Goal: Navigation & Orientation: Find specific page/section

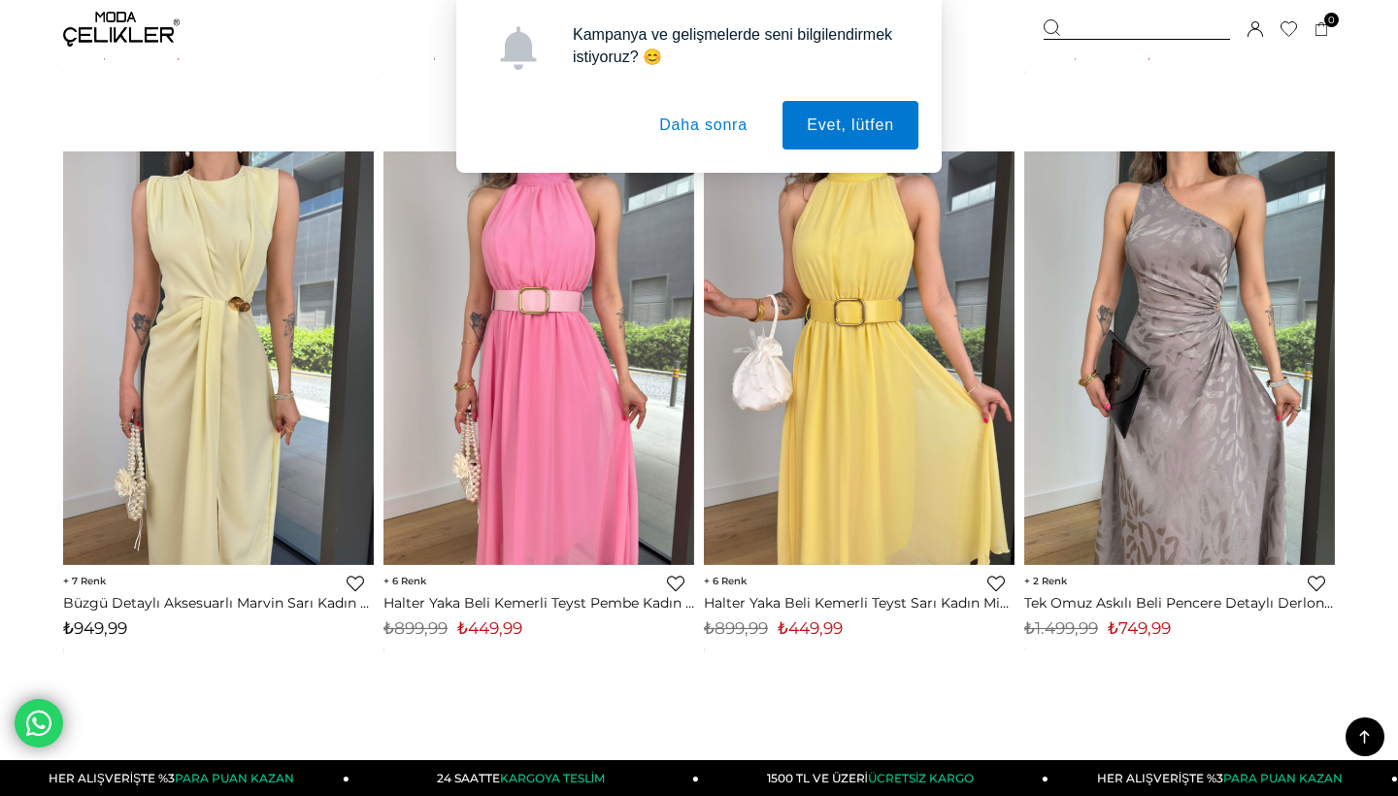
scroll to position [11082, 0]
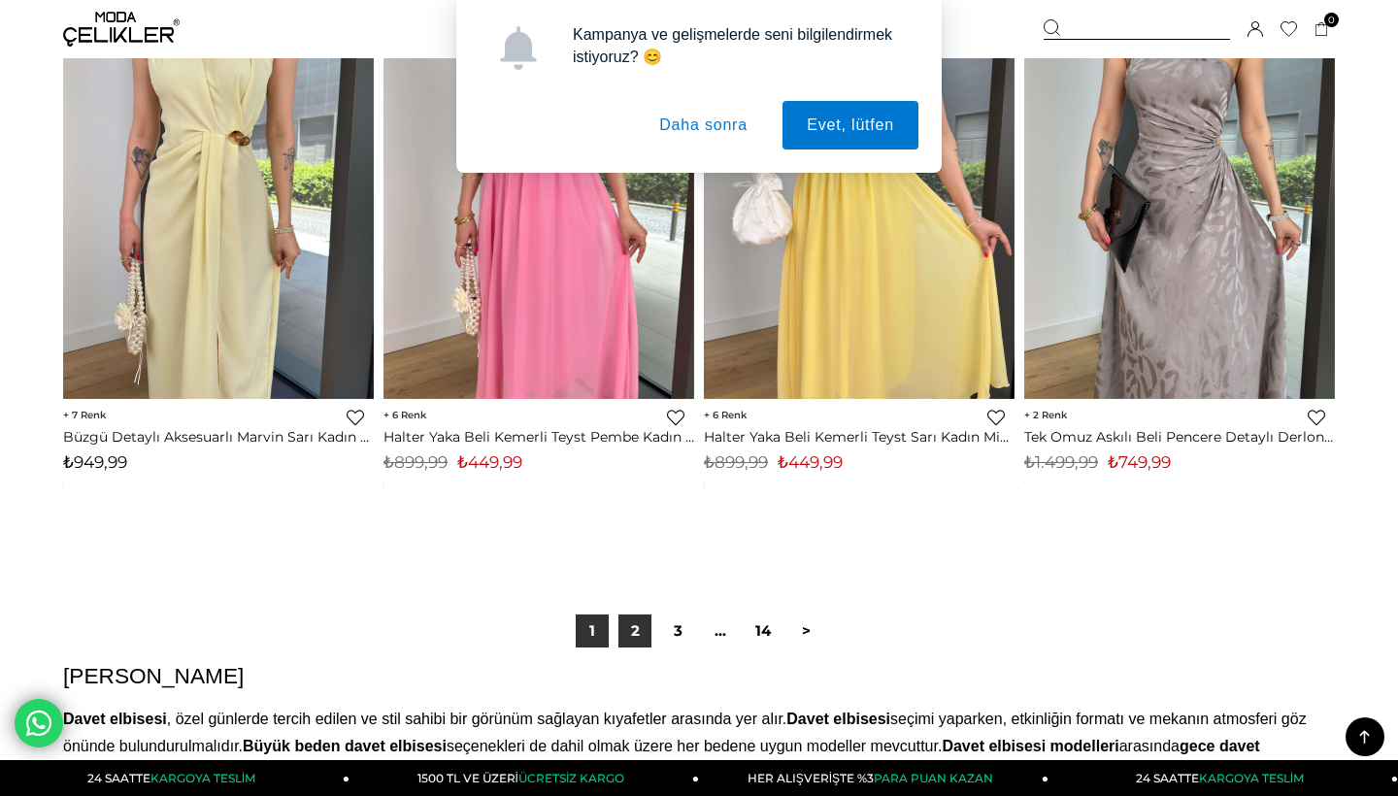
click at [631, 622] on link "2" at bounding box center [634, 631] width 33 height 33
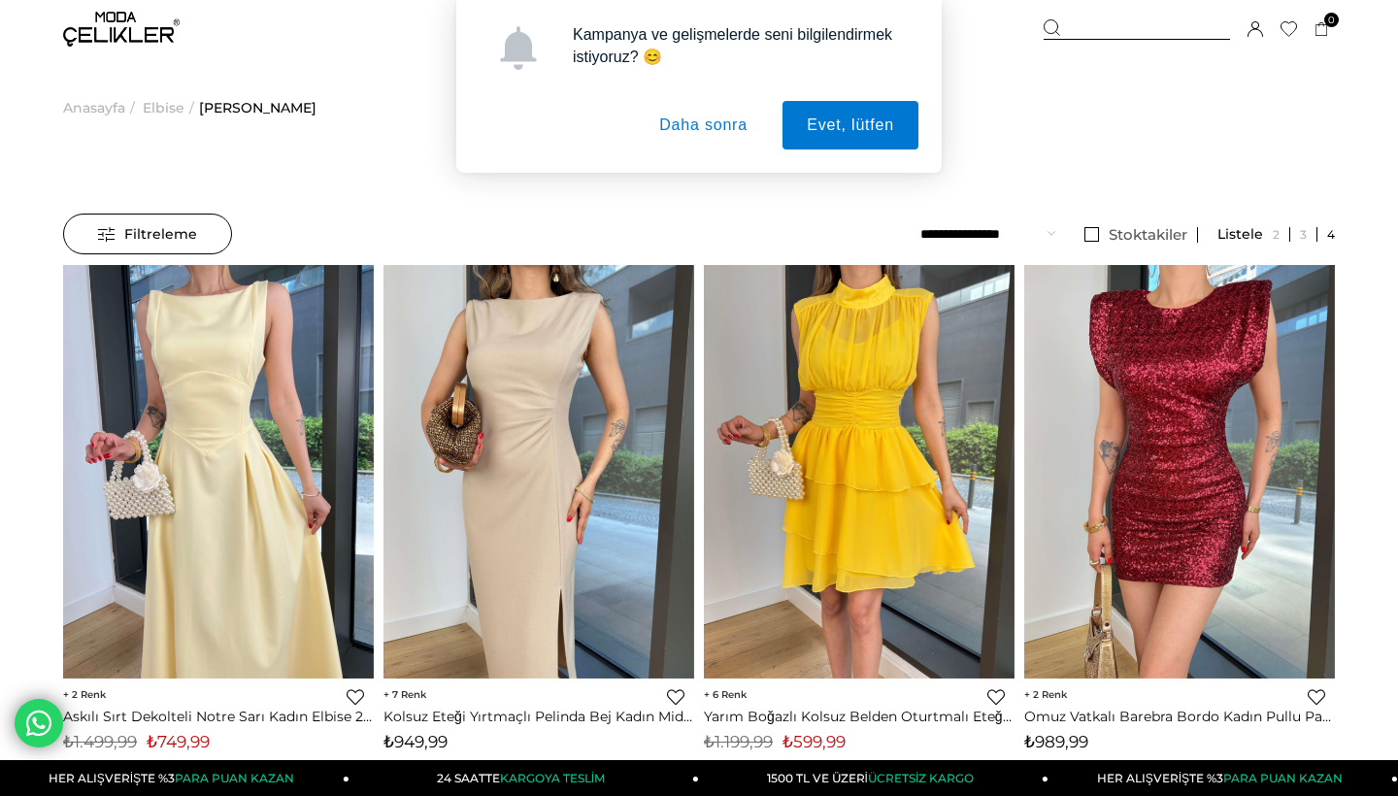
click at [79, 103] on div "Kampanya ve gelişmelerde seni bilgilendirmek istiyoruz? 😊 Evet, lütfen Daha son…" at bounding box center [699, 86] width 1398 height 173
click at [95, 109] on div "Kampanya ve gelişmelerde seni bilgilendirmek istiyoruz? 😊 Evet, lütfen Daha son…" at bounding box center [699, 86] width 1398 height 173
click at [124, 22] on div "Kampanya ve gelişmelerde seni bilgilendirmek istiyoruz? 😊 Evet, lütfen Daha son…" at bounding box center [699, 86] width 1398 height 173
click at [707, 130] on button "Daha sonra" at bounding box center [703, 125] width 137 height 49
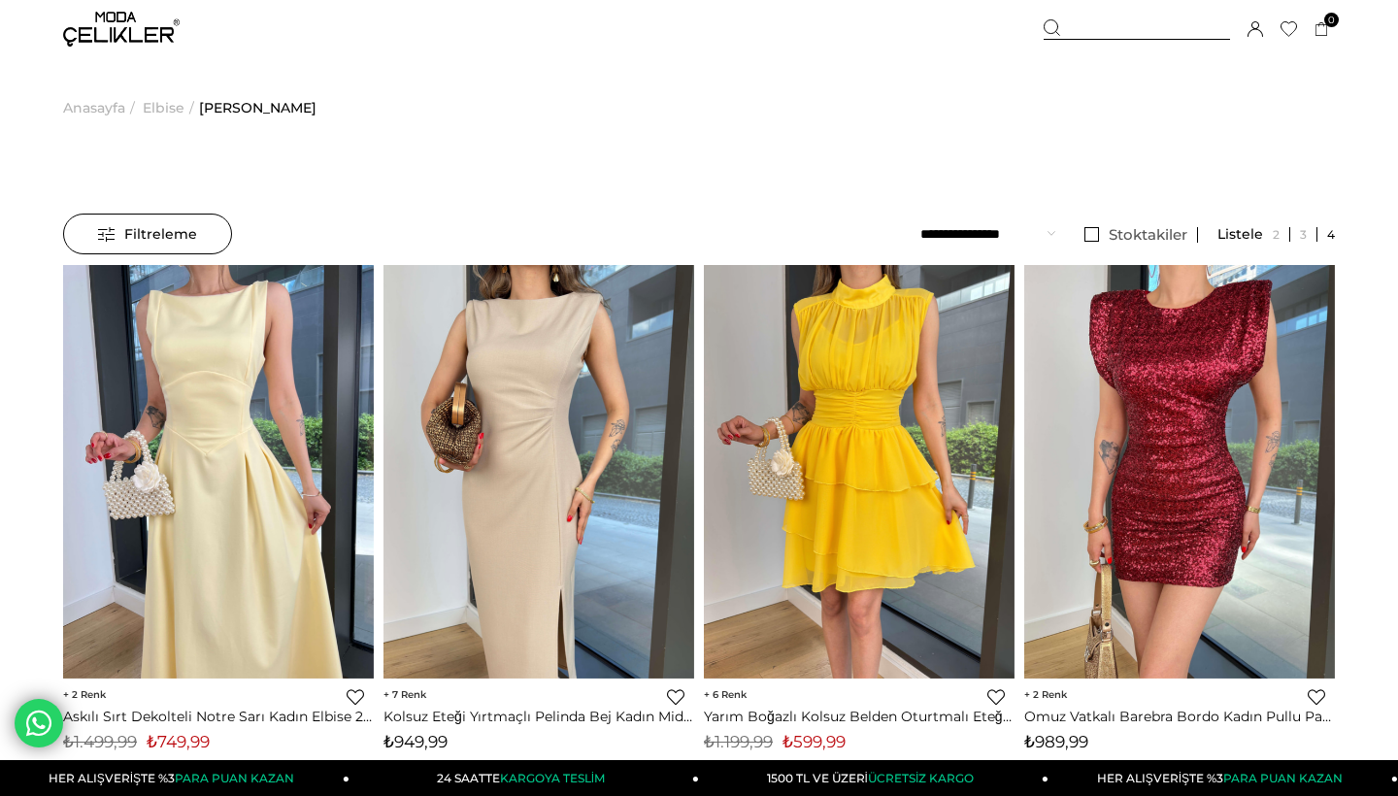
click at [110, 29] on img at bounding box center [121, 29] width 117 height 35
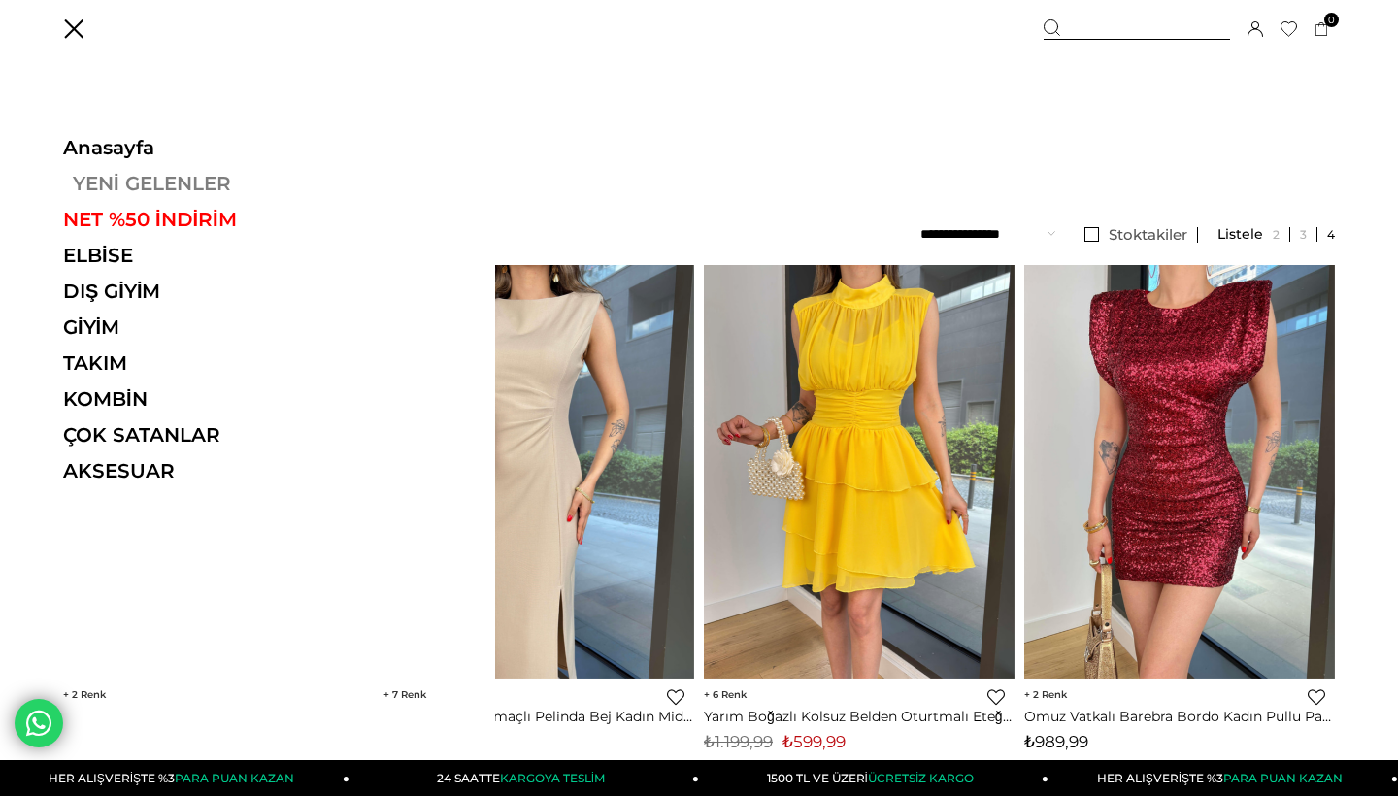
click at [128, 173] on link "YENİ GELENLER" at bounding box center [196, 183] width 267 height 23
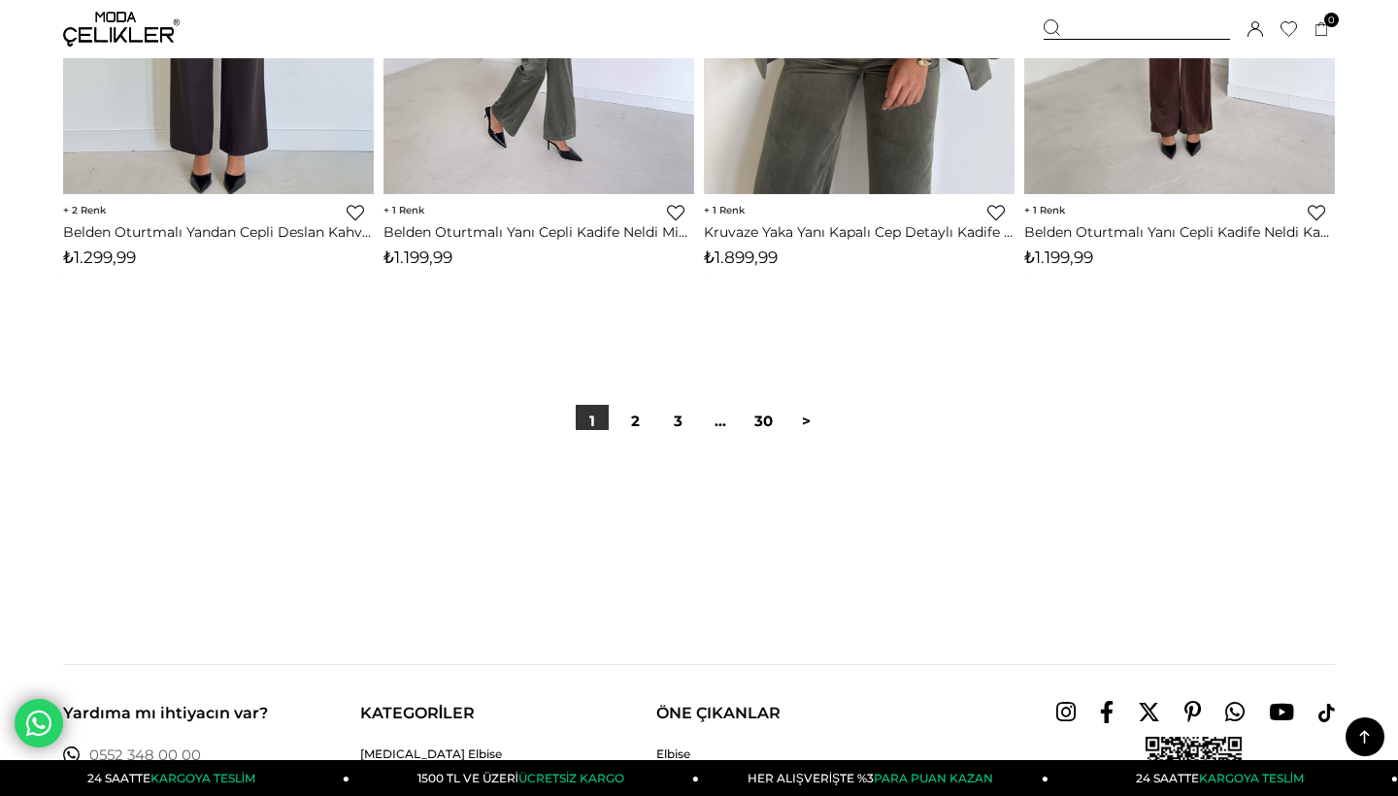
scroll to position [11390, 0]
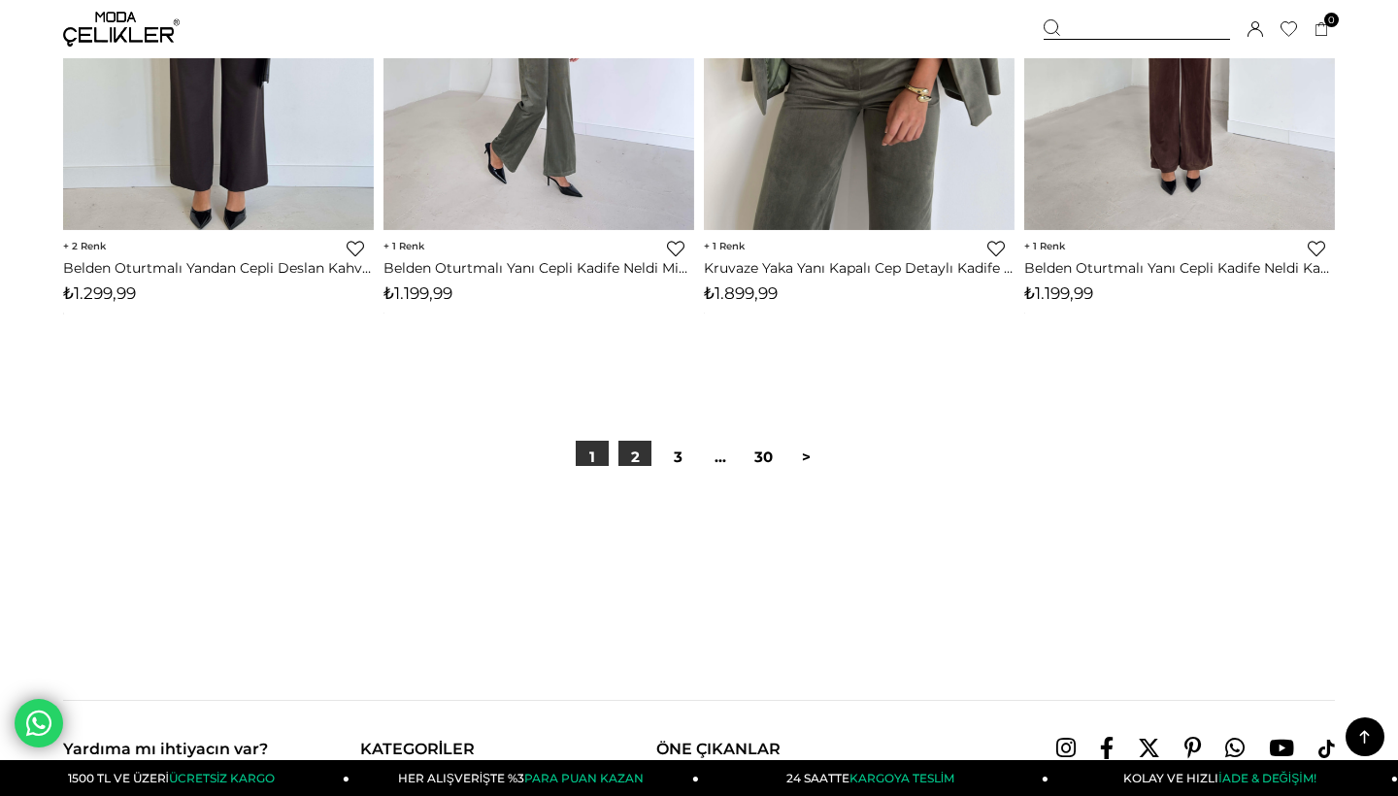
click at [631, 447] on link "2" at bounding box center [634, 457] width 33 height 33
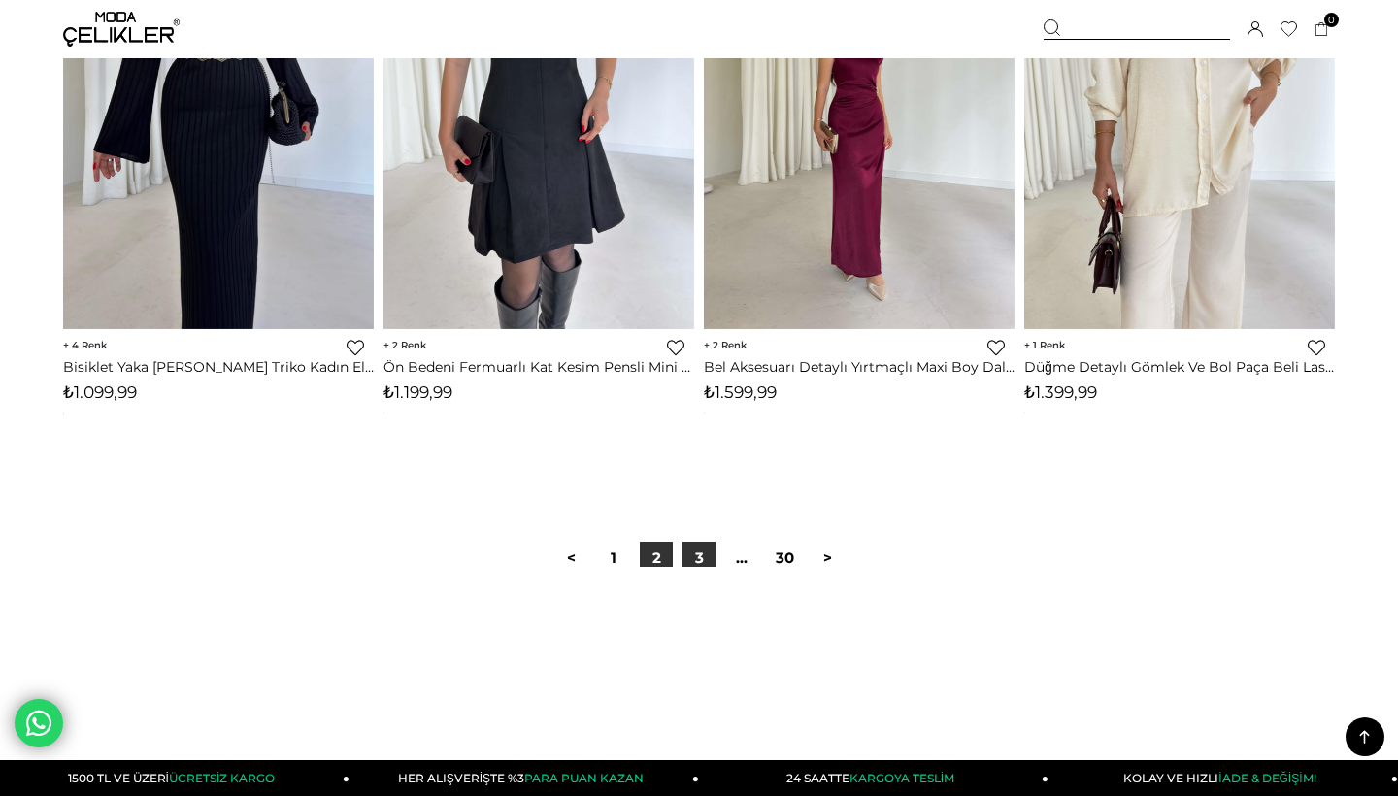
click at [701, 549] on link "3" at bounding box center [699, 558] width 33 height 33
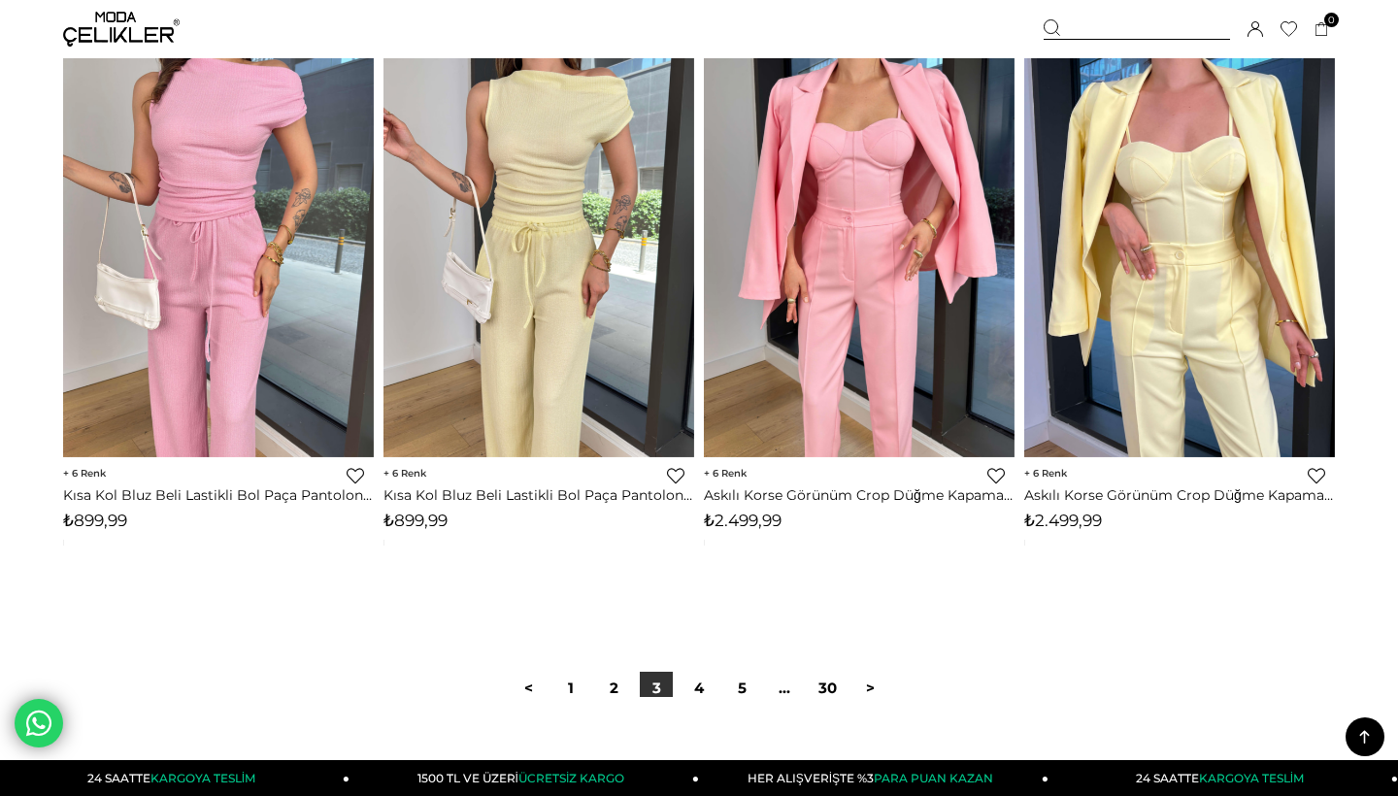
scroll to position [11171, 0]
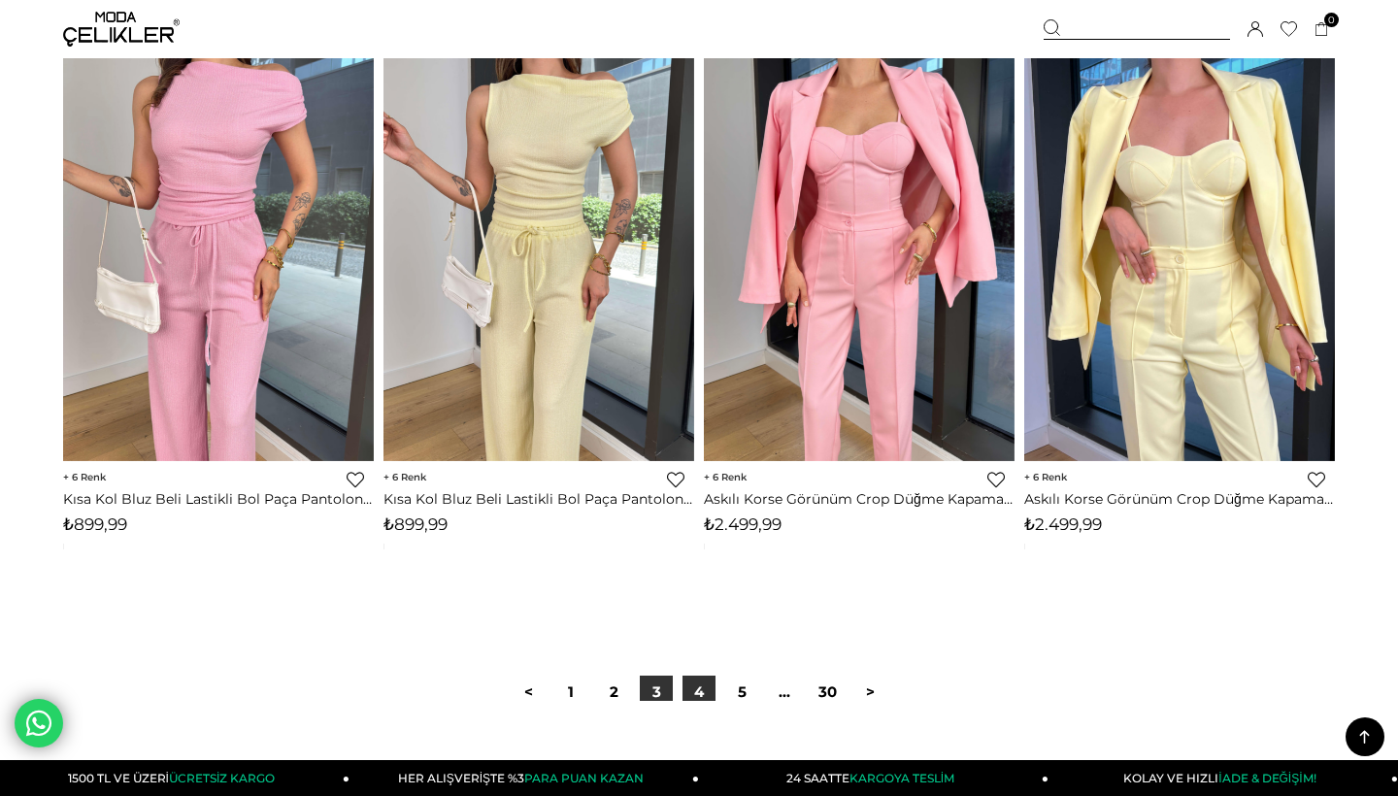
click at [695, 676] on link "4" at bounding box center [699, 692] width 33 height 33
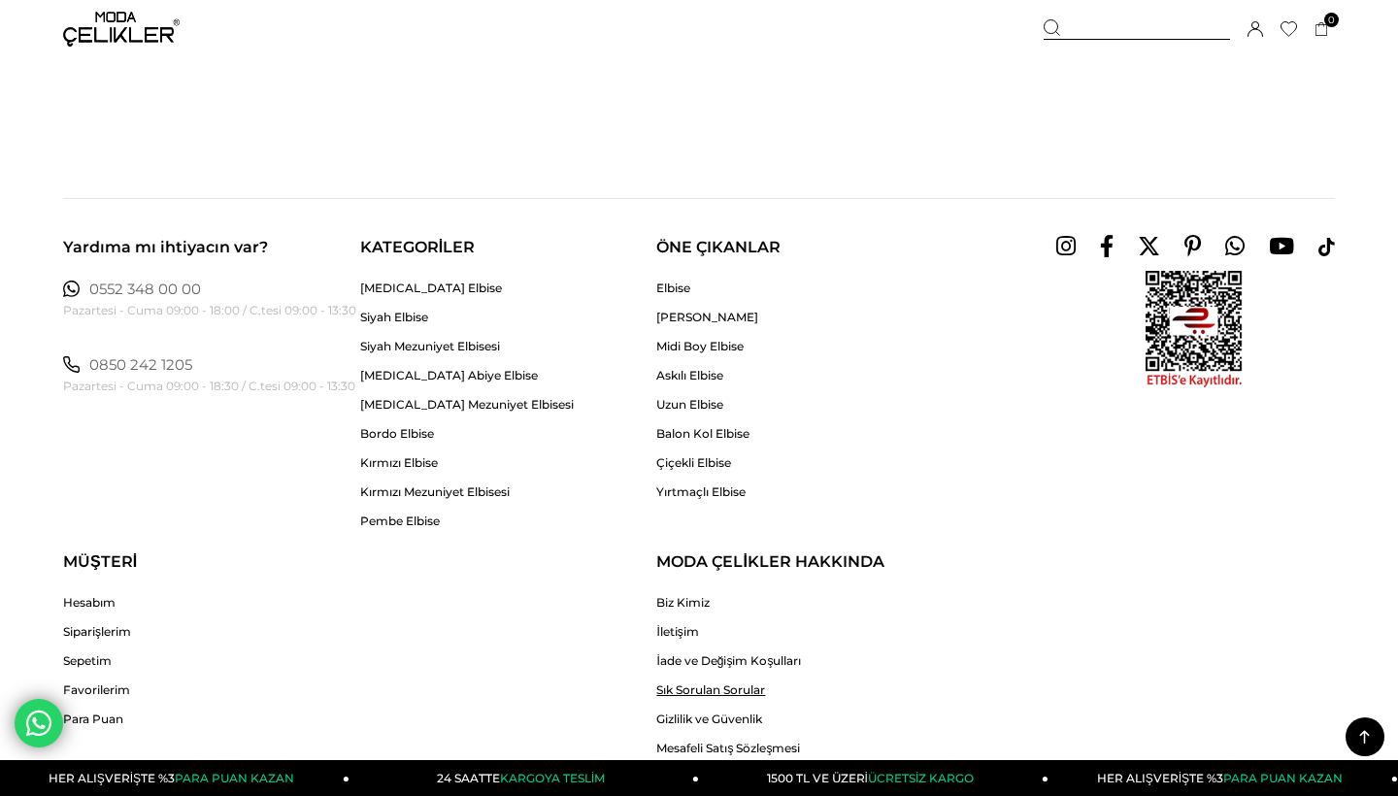
scroll to position [11228, 0]
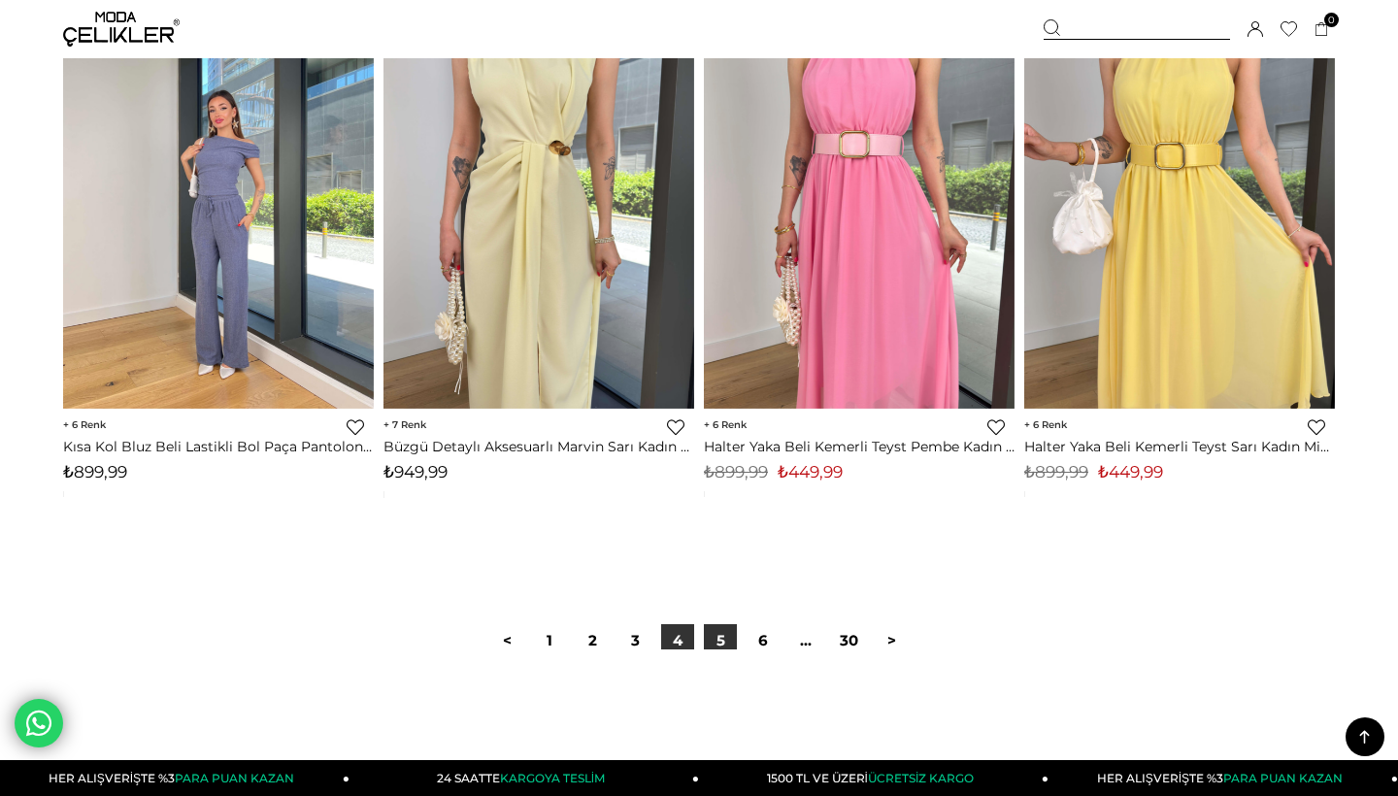
click at [725, 634] on link "5" at bounding box center [720, 640] width 33 height 33
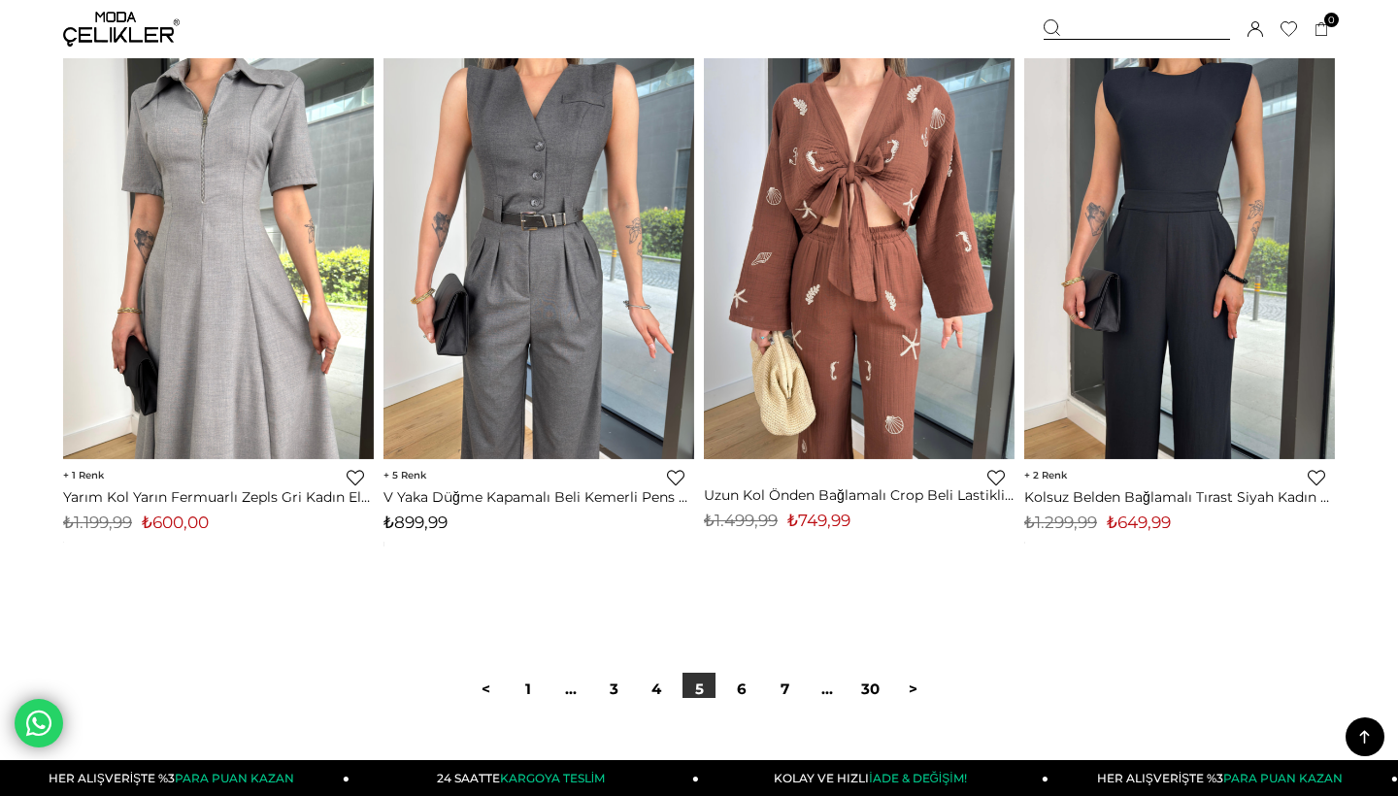
scroll to position [11192, 0]
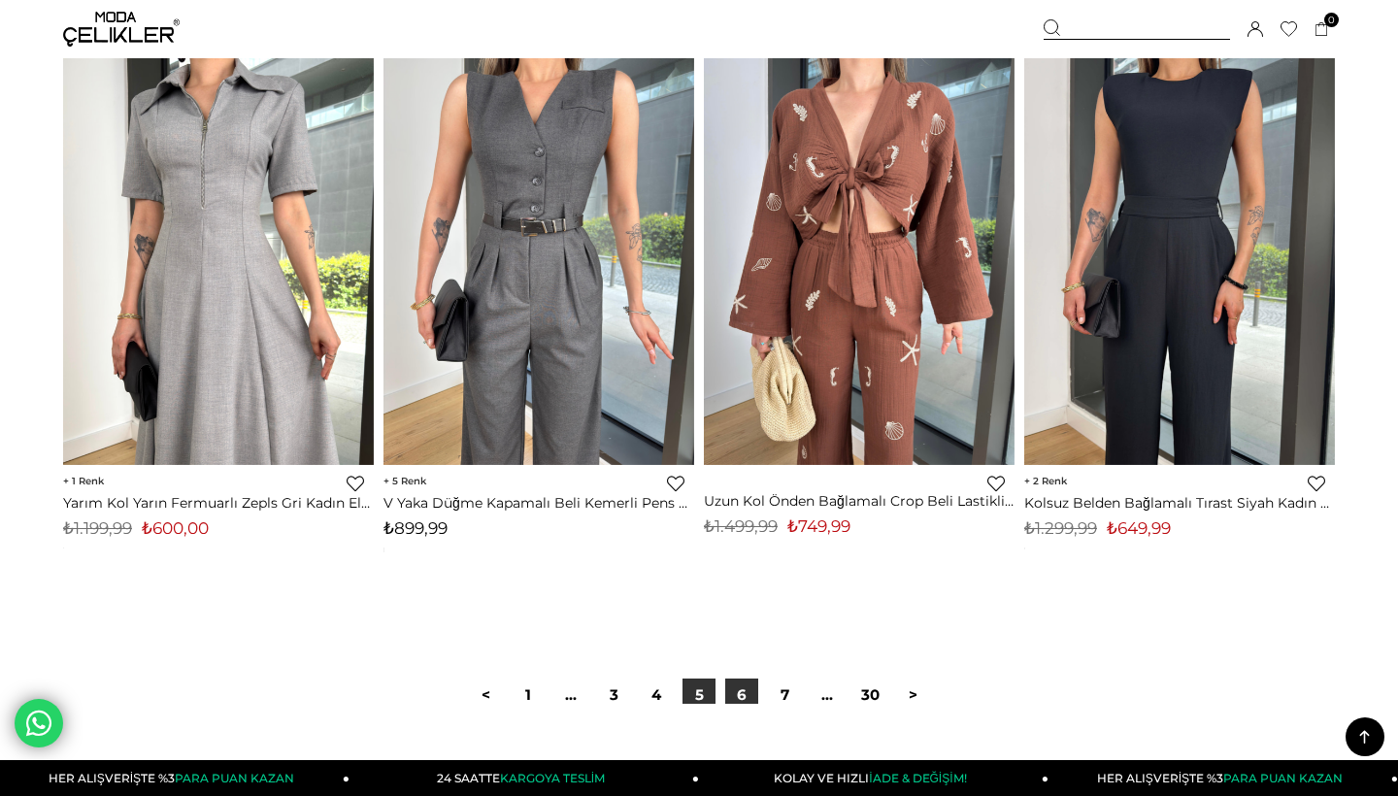
click at [753, 682] on link "6" at bounding box center [741, 695] width 33 height 33
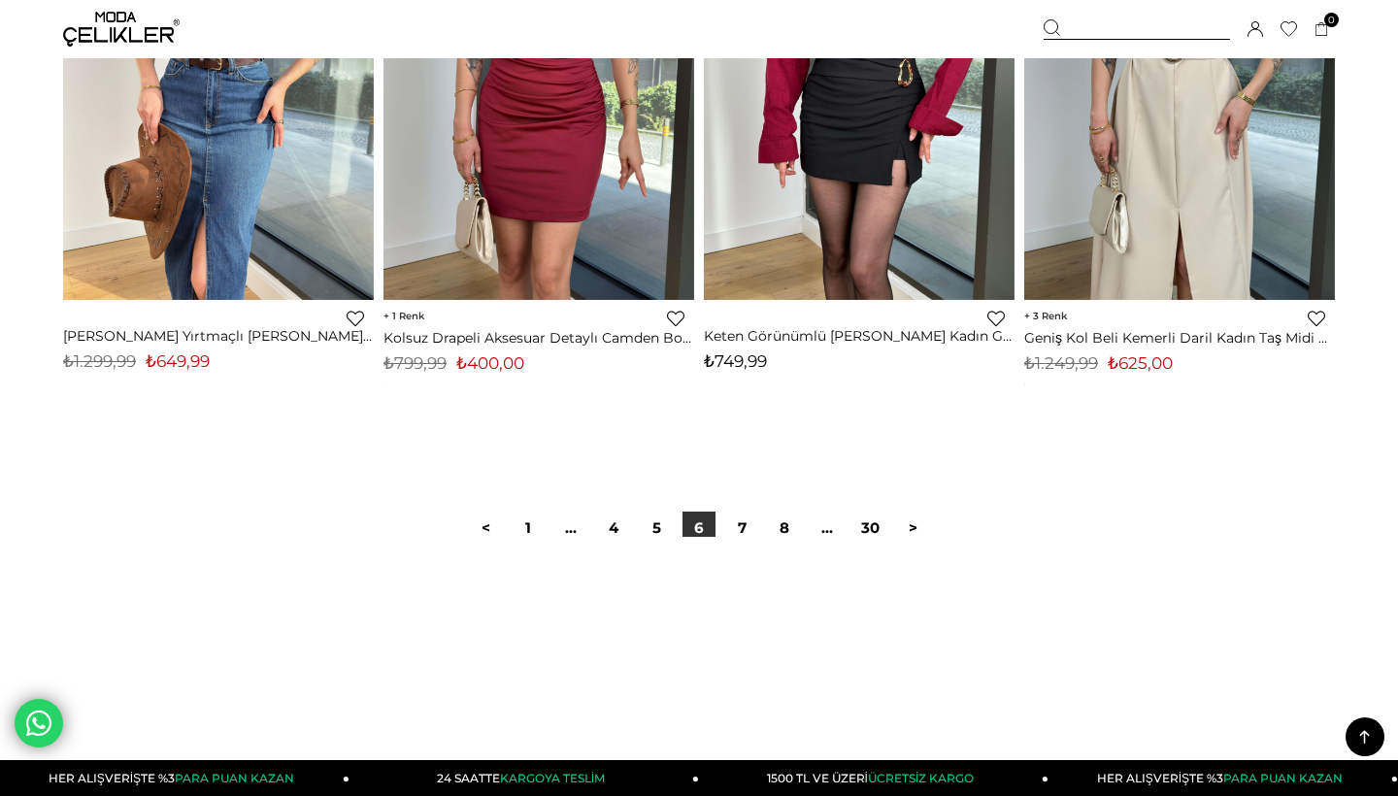
scroll to position [11338, 0]
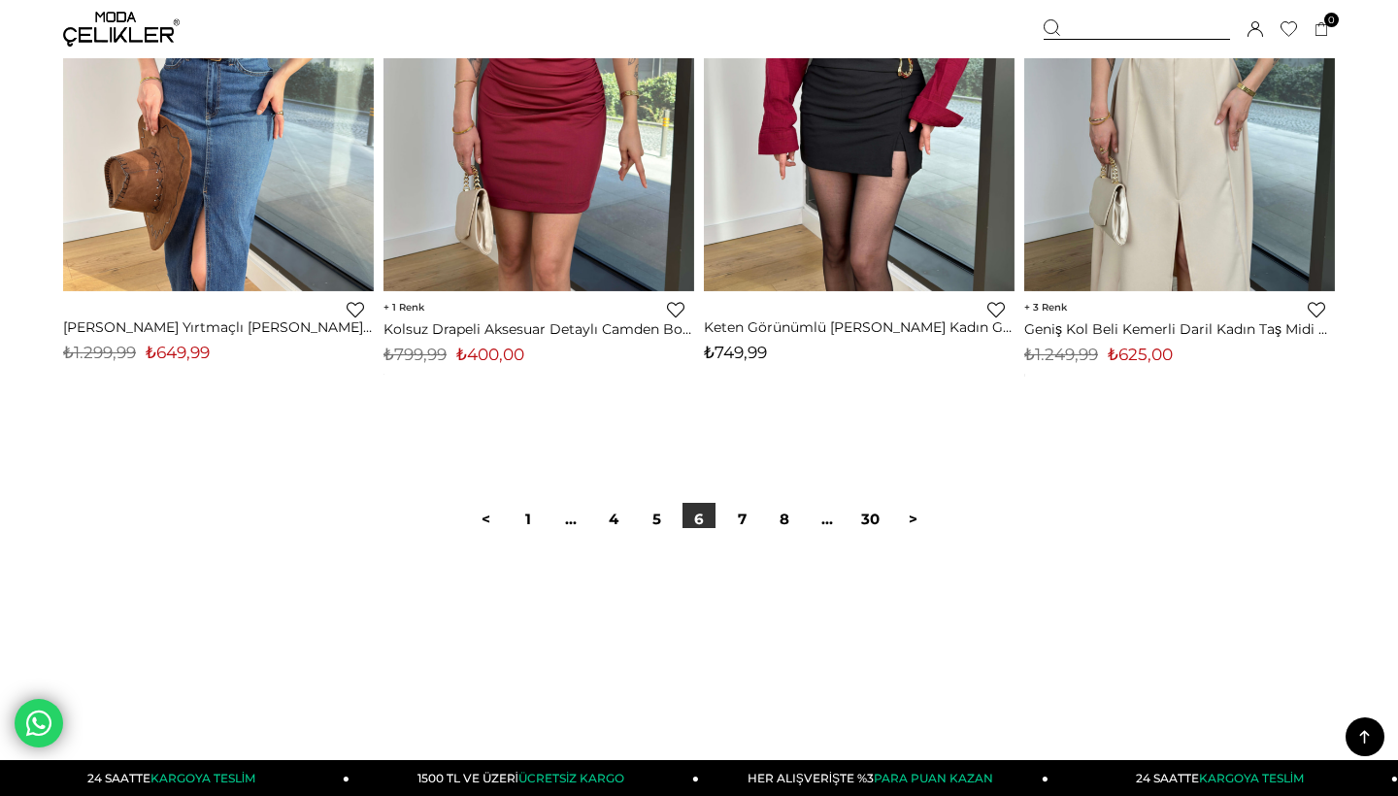
click at [740, 503] on link "7" at bounding box center [741, 519] width 33 height 33
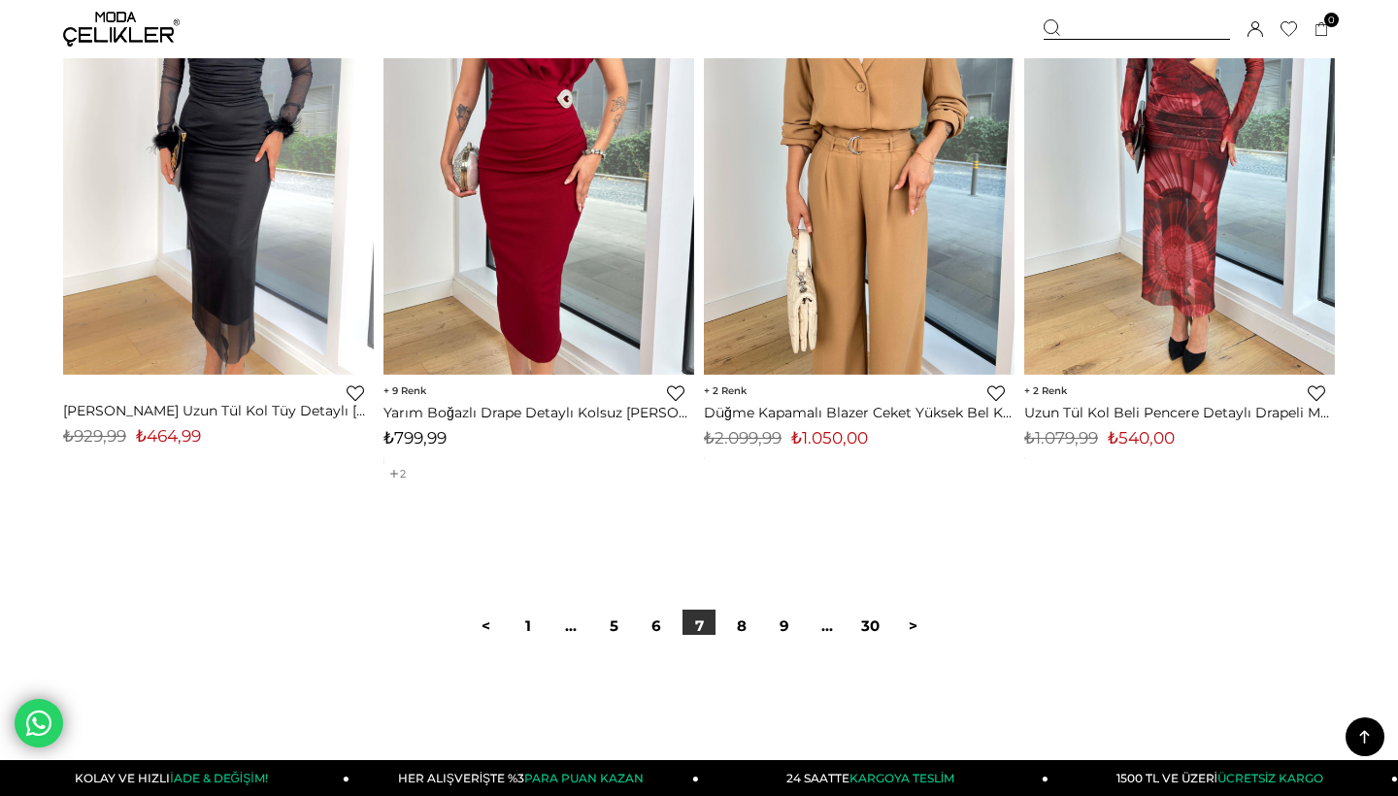
scroll to position [11289, 0]
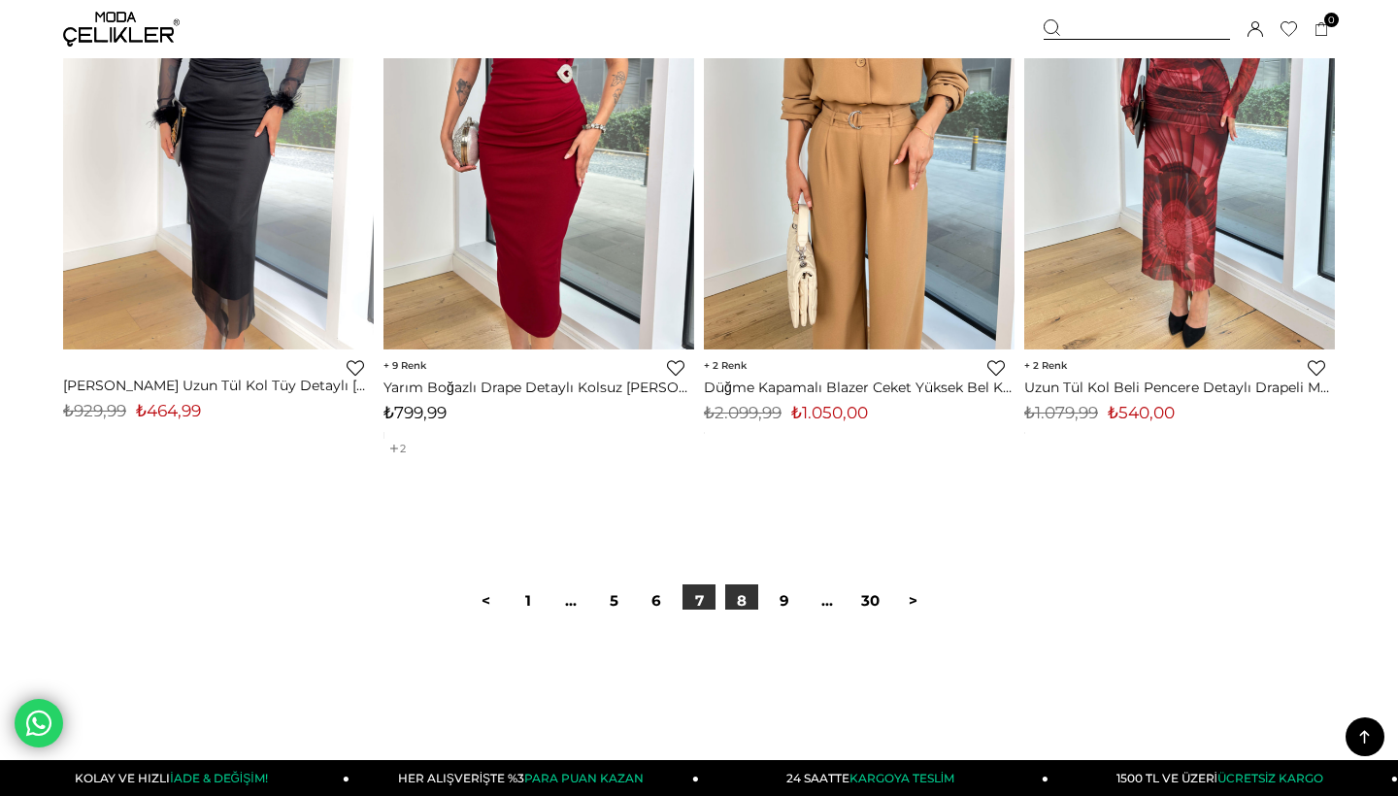
click at [738, 593] on link "8" at bounding box center [741, 600] width 33 height 33
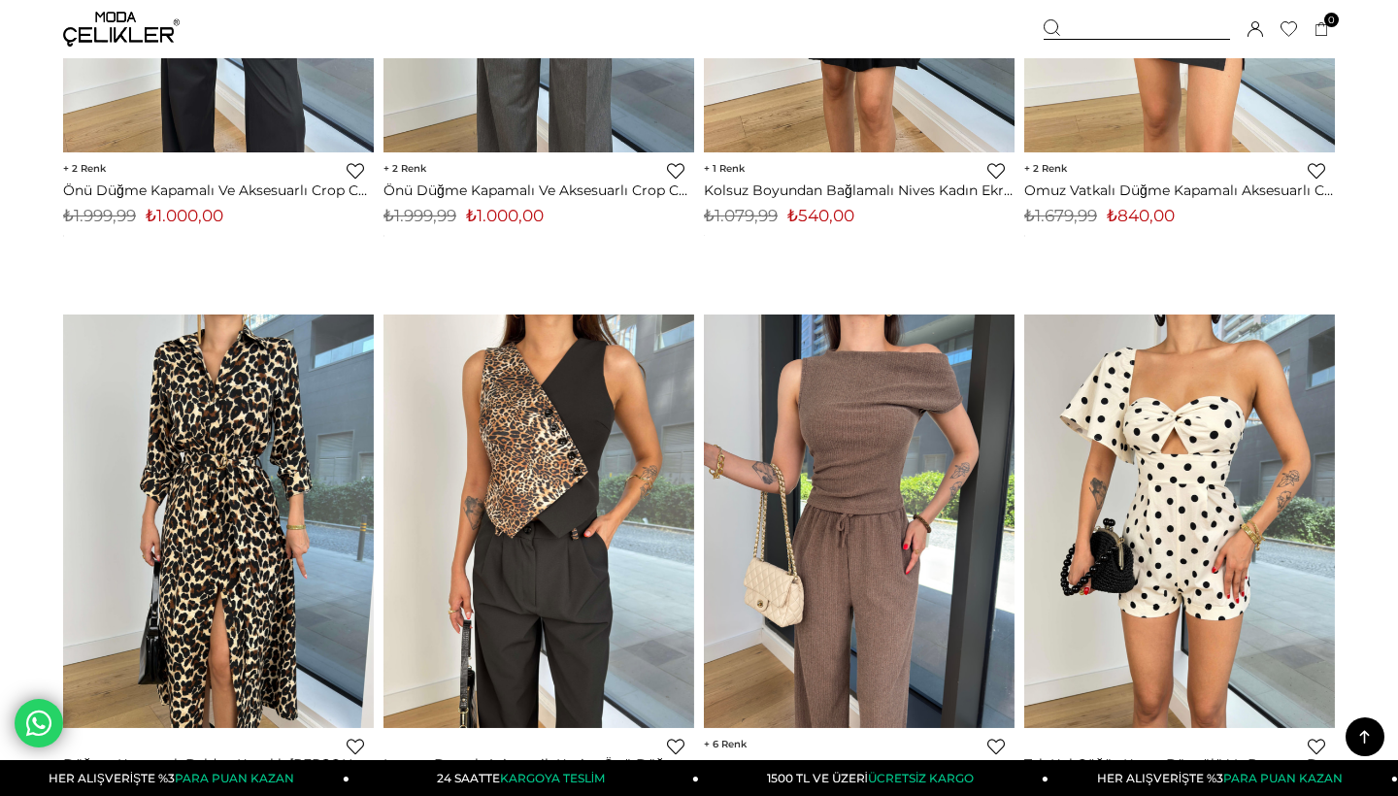
scroll to position [869, 0]
